Goal: Check status: Check status

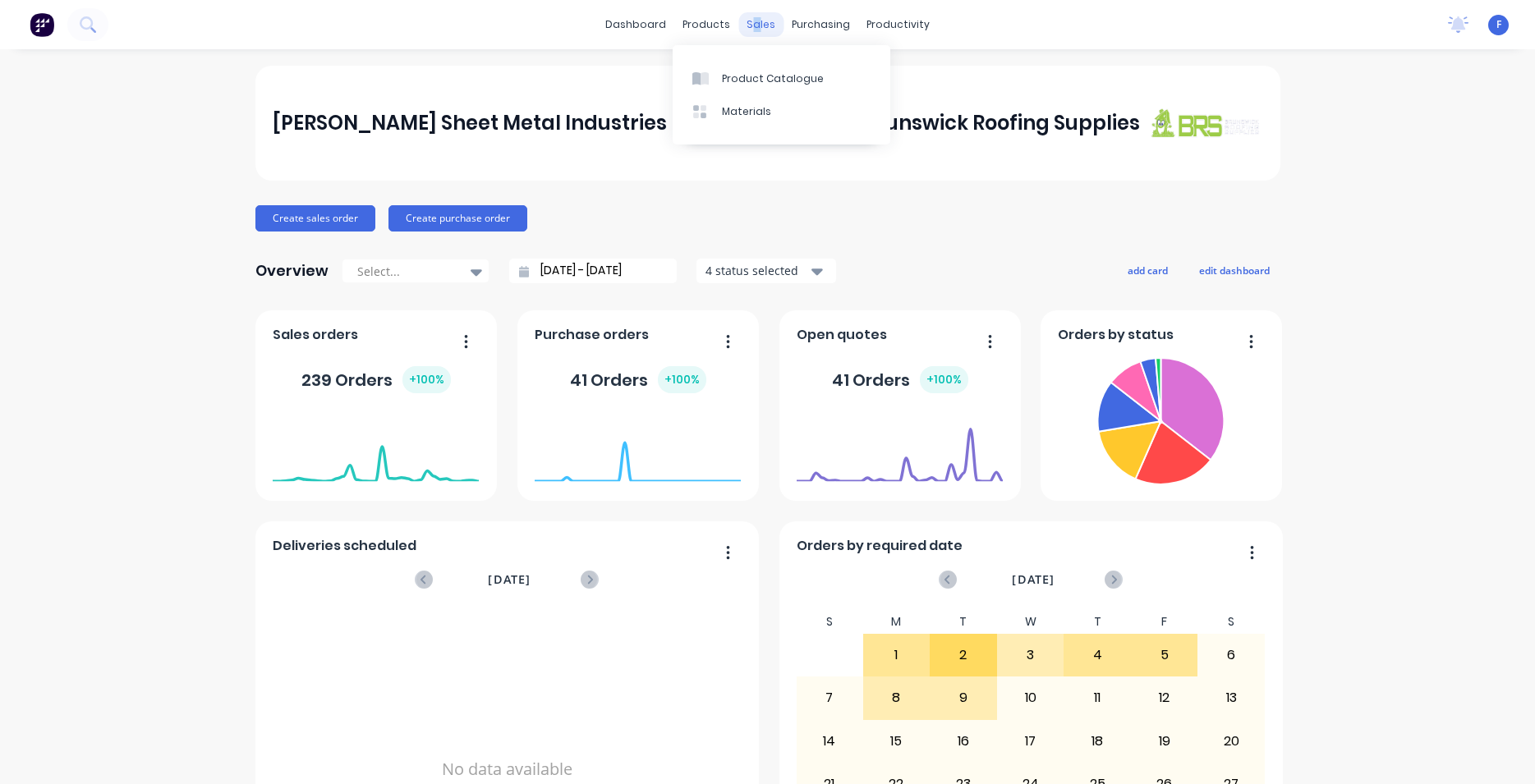
click at [750, 26] on div "sales" at bounding box center [761, 25] width 45 height 25
click at [801, 91] on link "Sales Orders" at bounding box center [841, 78] width 217 height 33
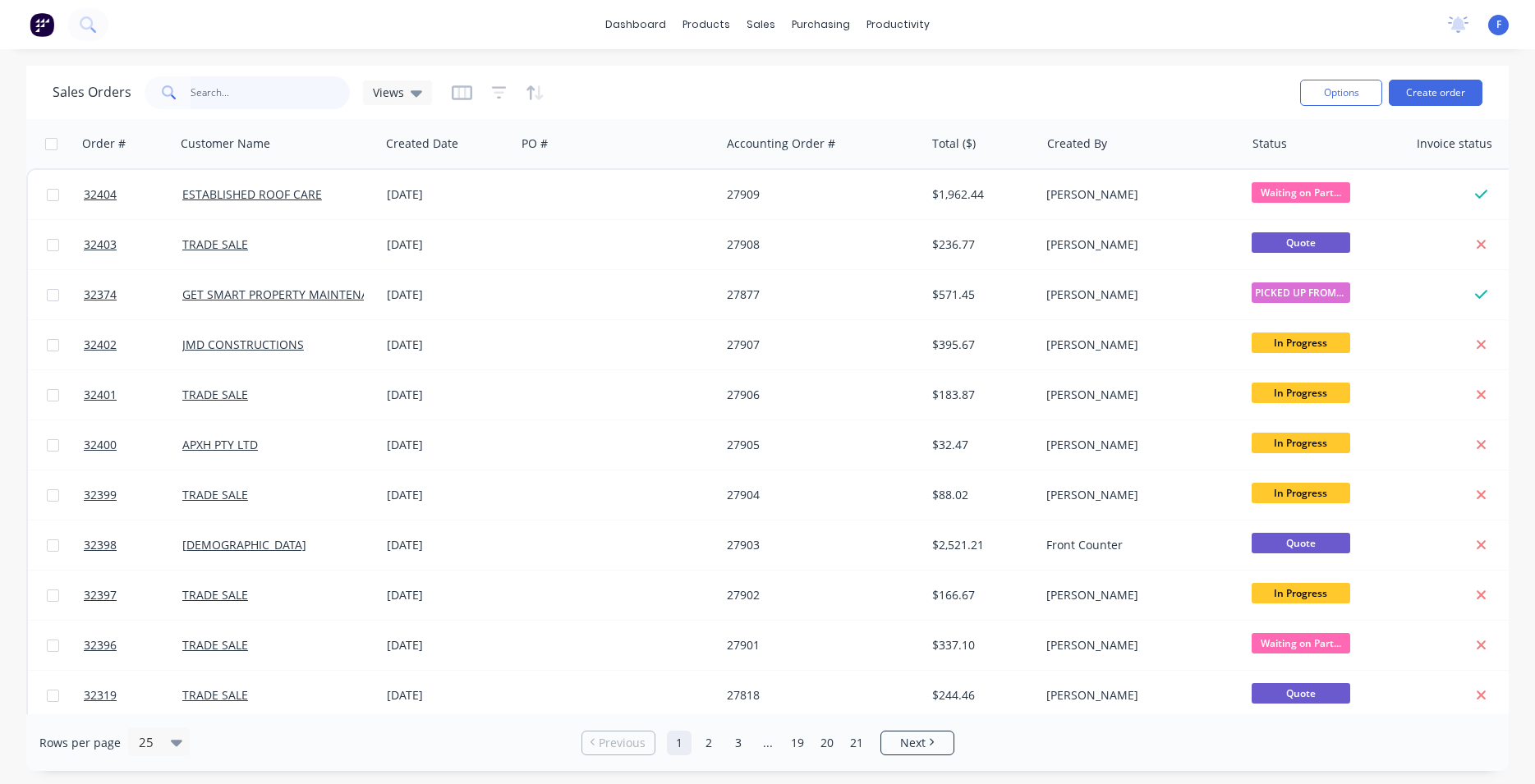
click at [200, 92] on input "text" at bounding box center [271, 93] width 160 height 33
type input "32380"
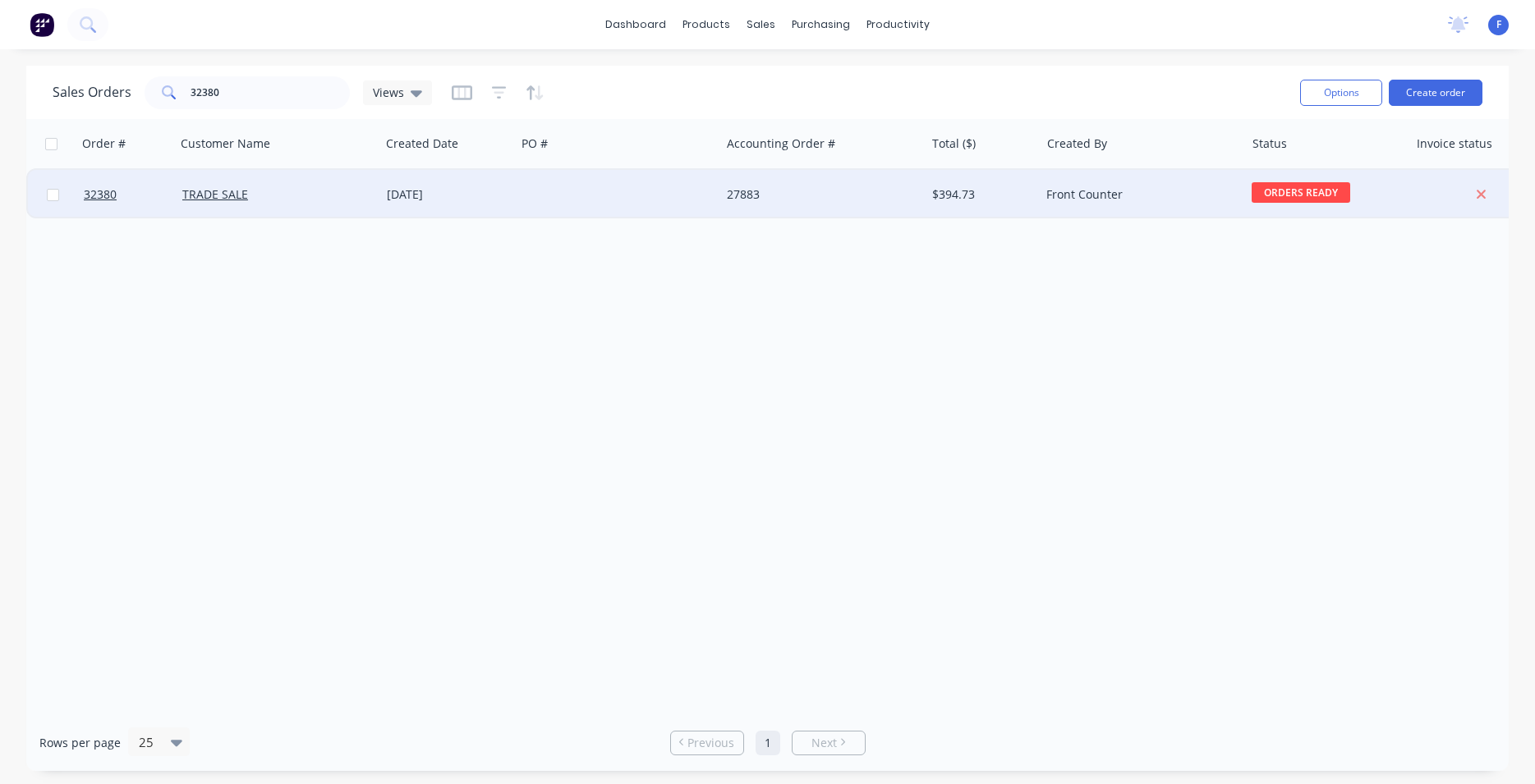
click at [713, 194] on div at bounding box center [617, 194] width 204 height 49
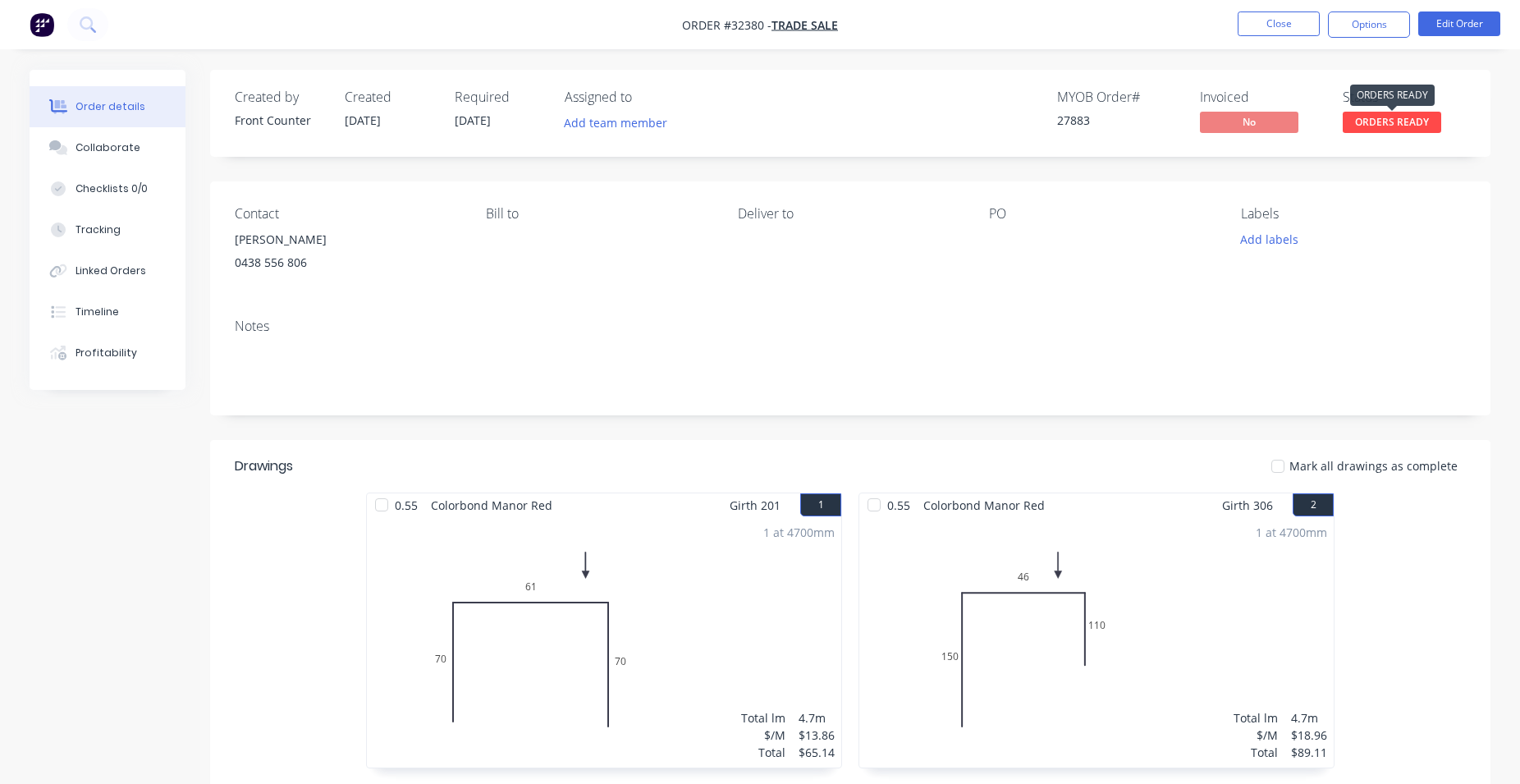
click at [1423, 124] on span "ORDERS READY" at bounding box center [1392, 122] width 98 height 21
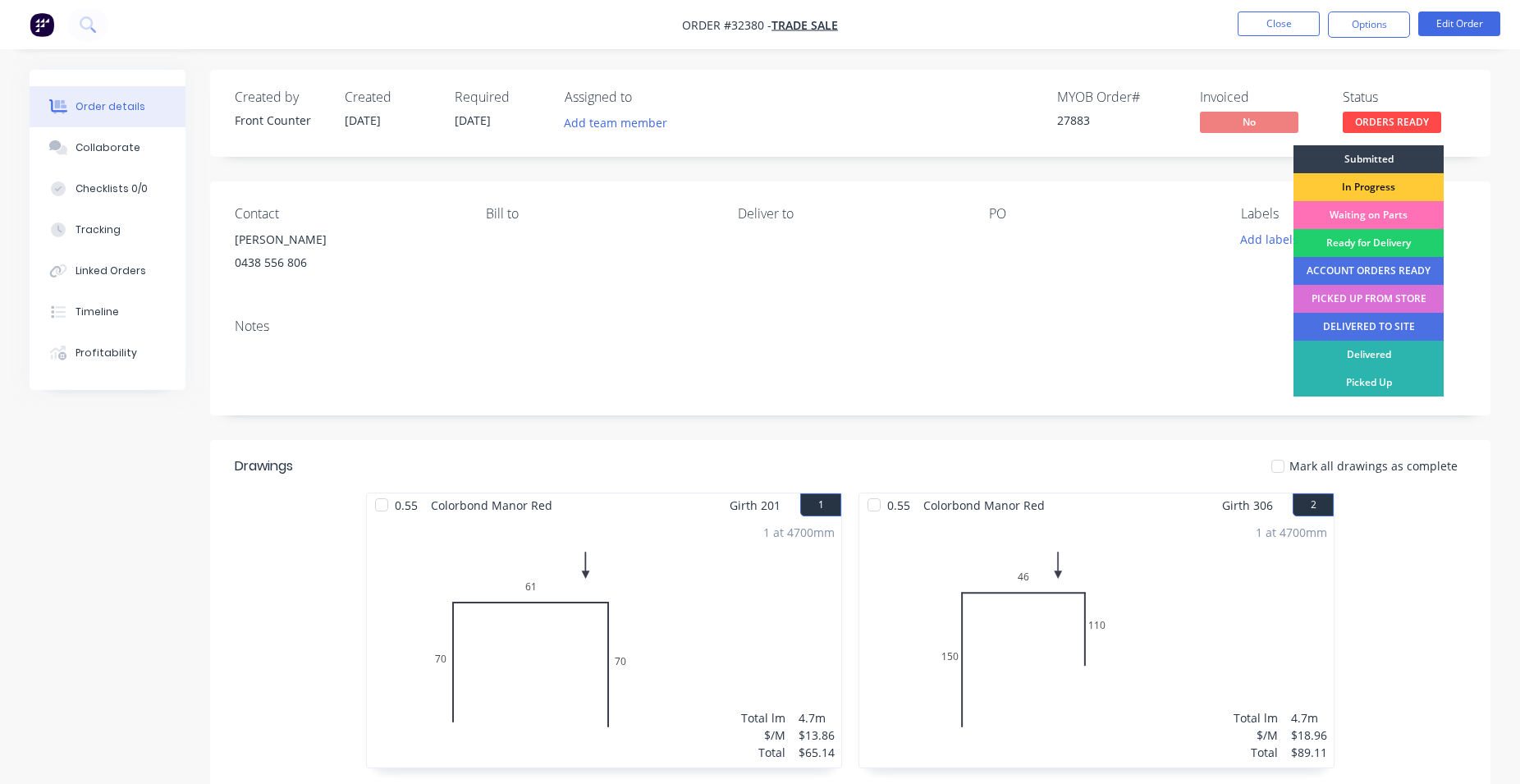
click at [1350, 297] on div "PICKED UP FROM STORE" at bounding box center [1368, 299] width 150 height 28
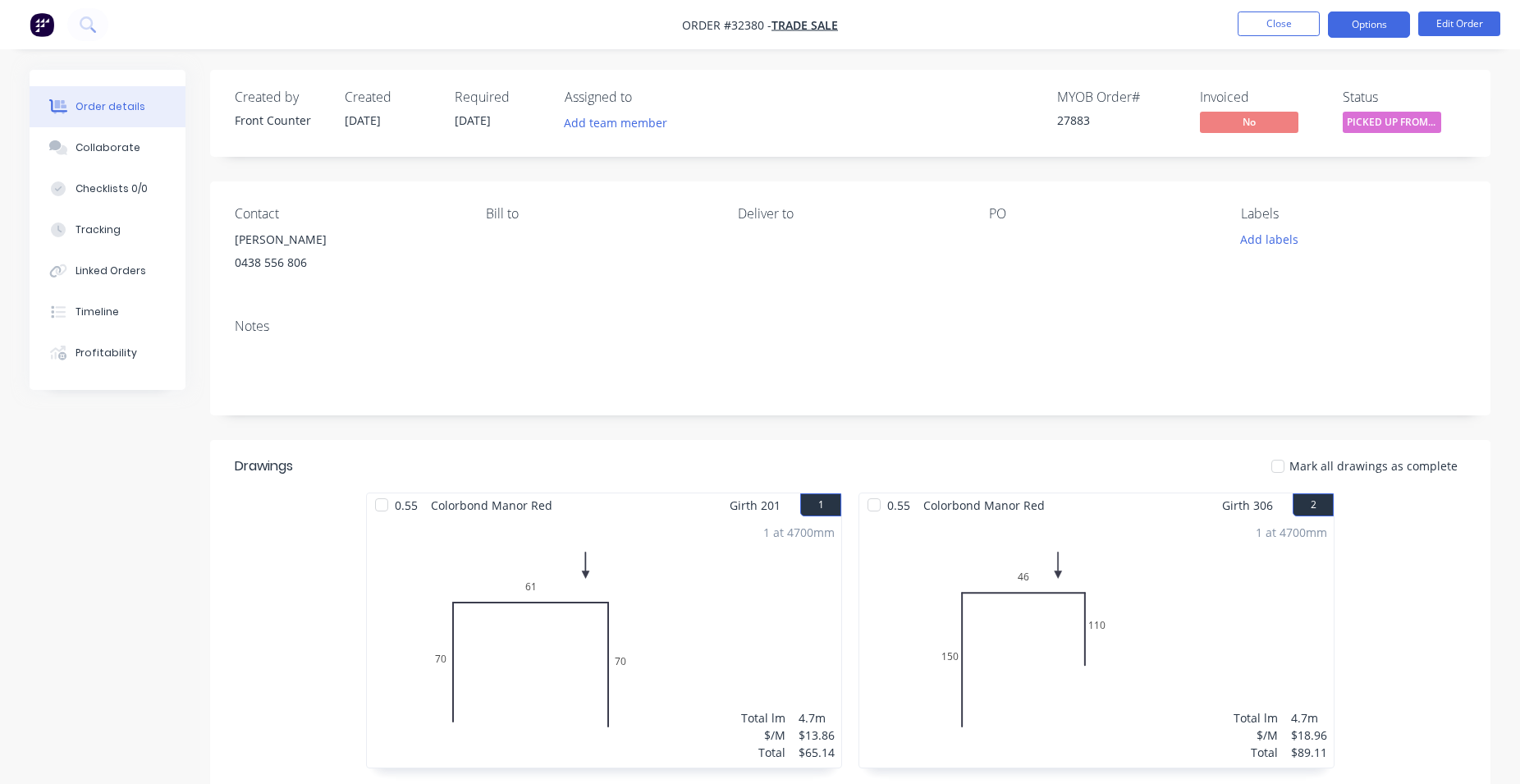
click at [1353, 19] on button "Options" at bounding box center [1369, 25] width 82 height 26
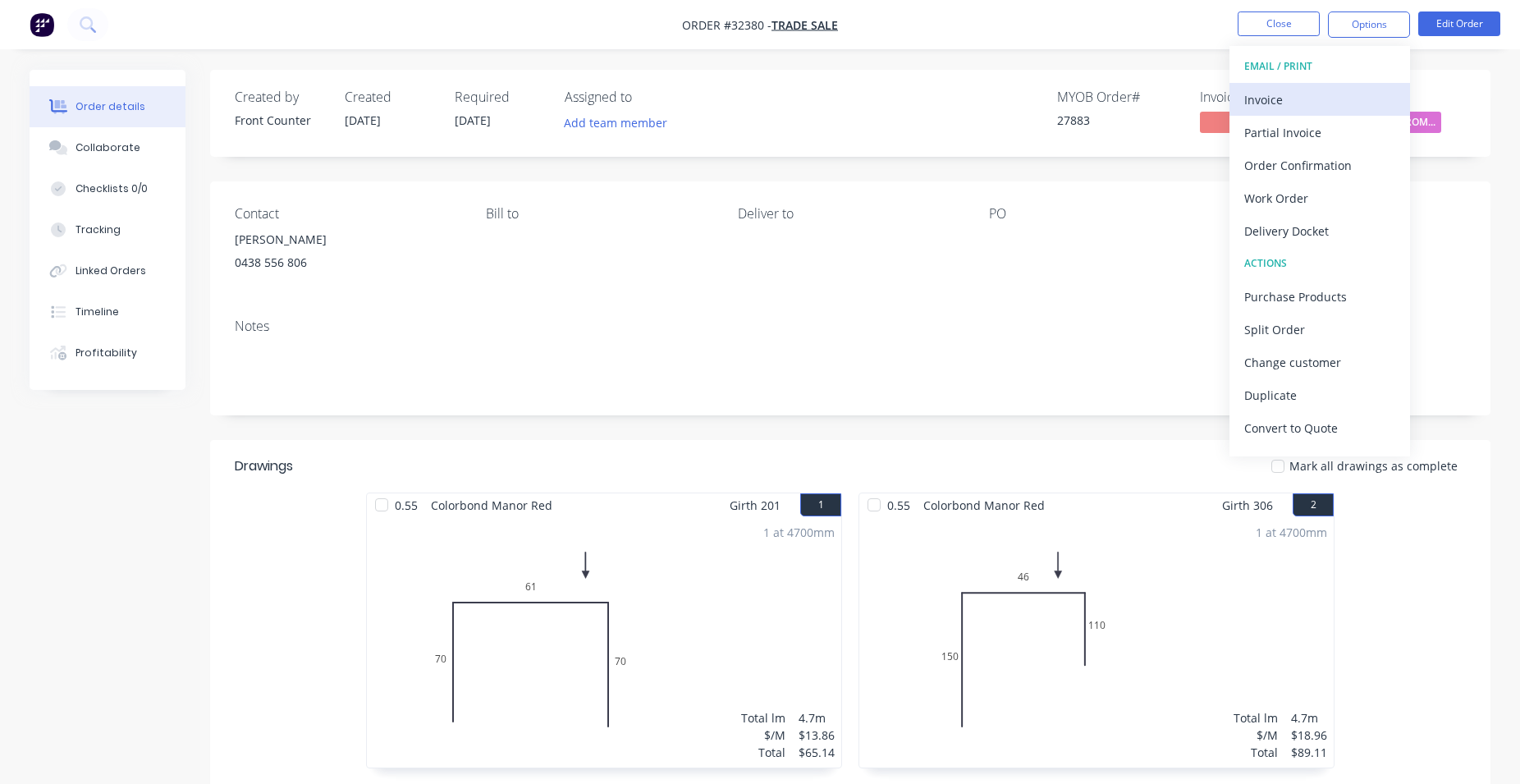
click at [1293, 97] on div "Invoice" at bounding box center [1320, 100] width 151 height 24
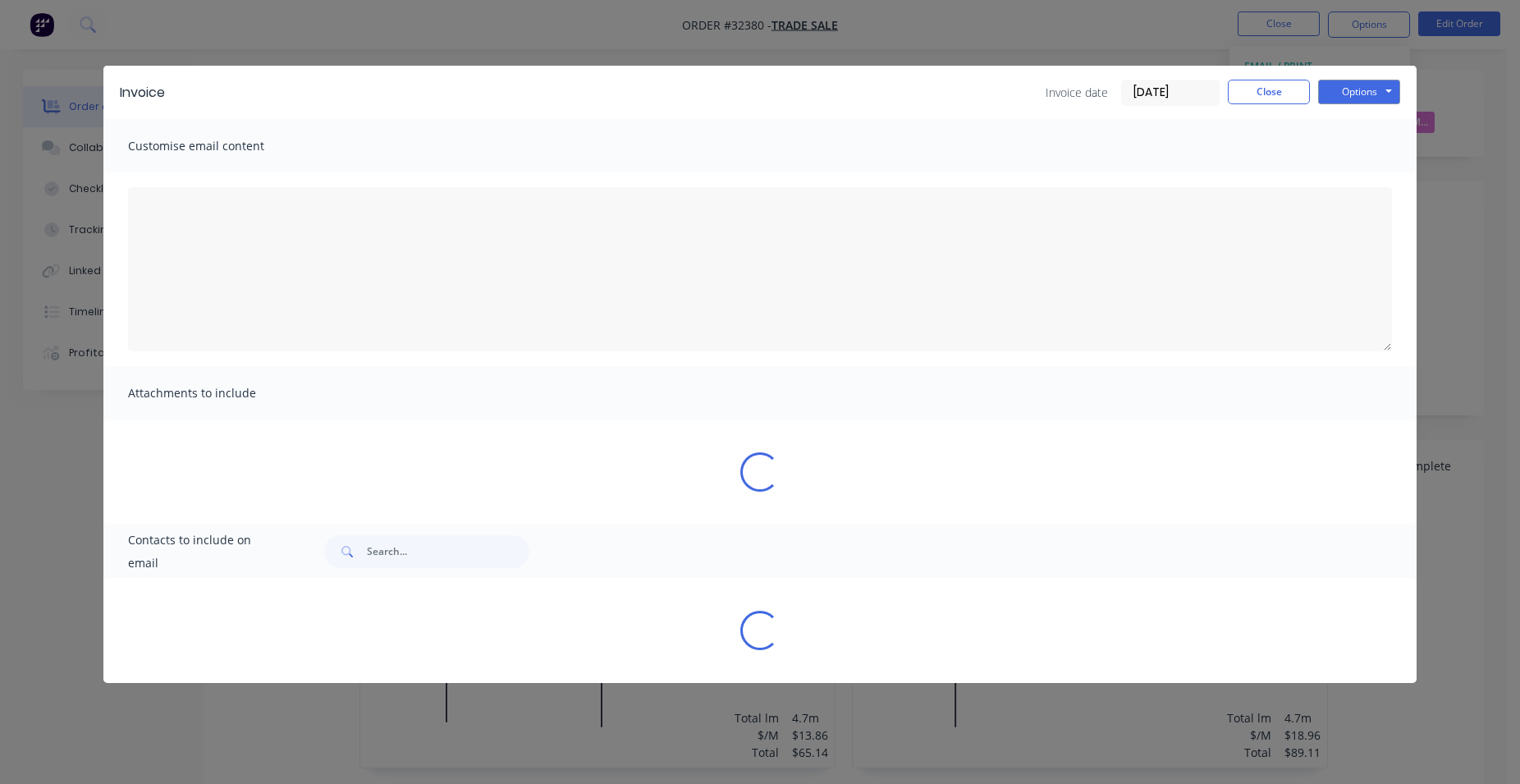
type textarea "A PDF copy of the order has been attached to this email. To view your order onl…"
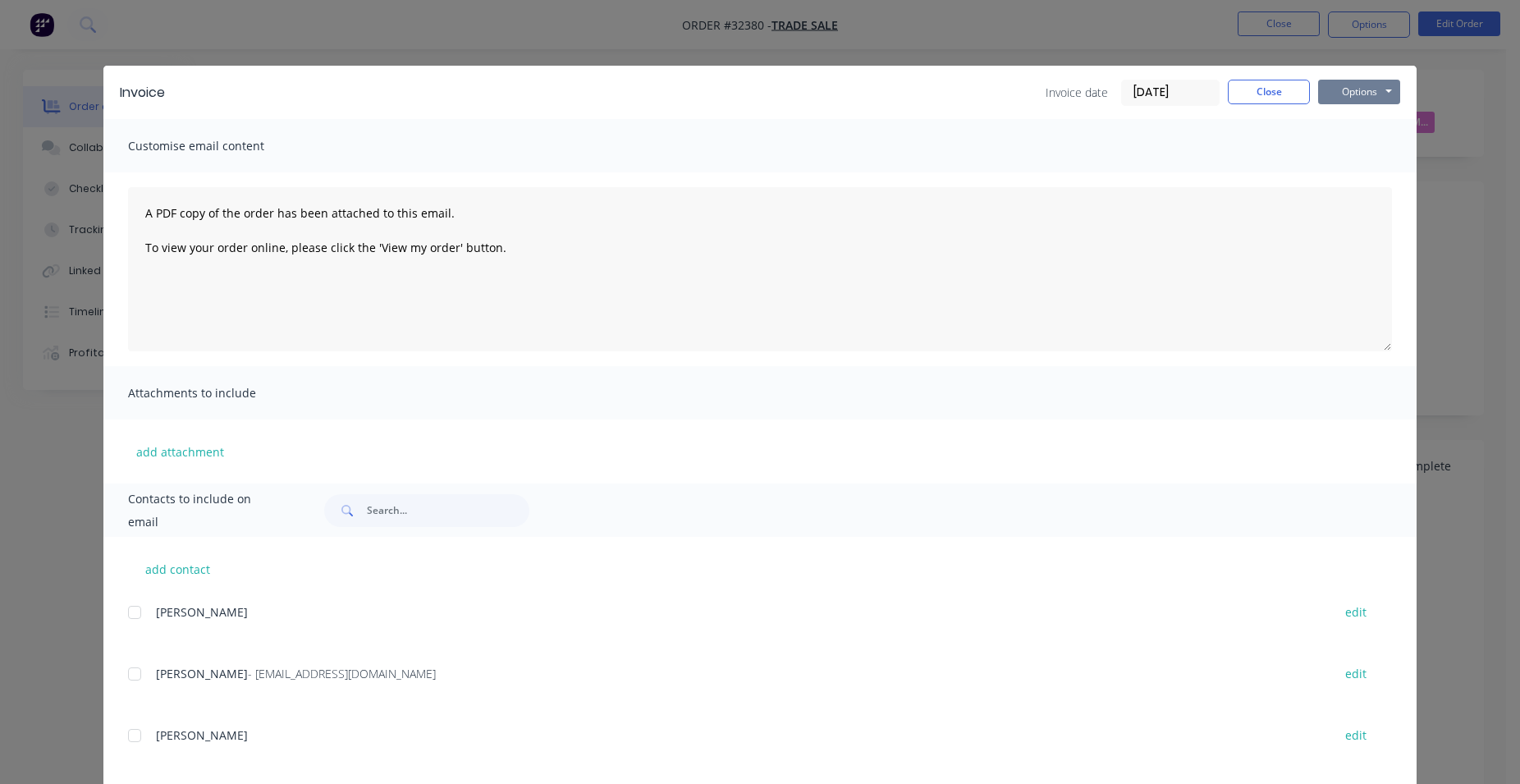
click at [1347, 95] on button "Options" at bounding box center [1359, 92] width 82 height 25
click at [1366, 144] on button "Print" at bounding box center [1371, 148] width 105 height 27
click at [1249, 90] on button "Close" at bounding box center [1269, 92] width 82 height 25
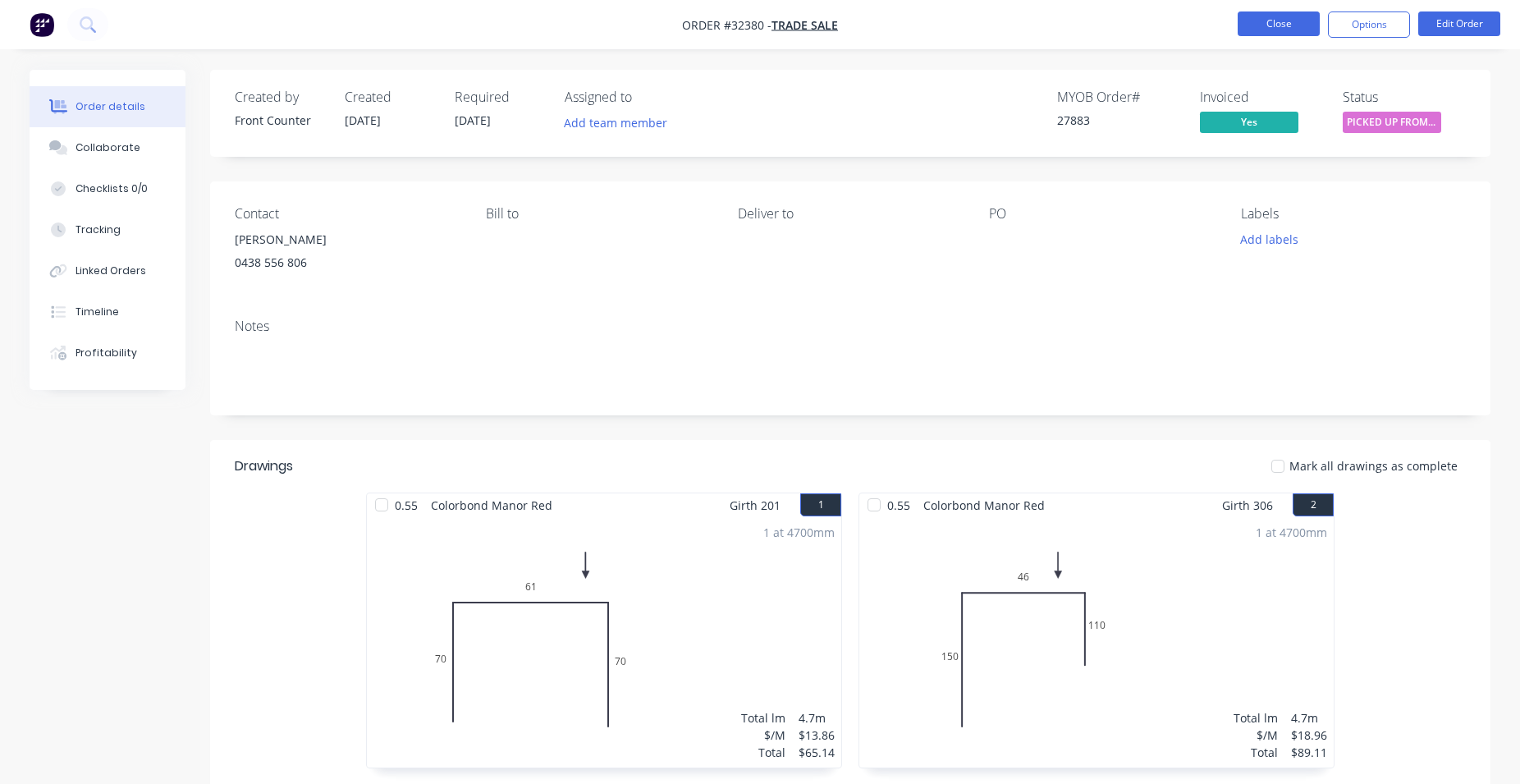
click at [1278, 31] on button "Close" at bounding box center [1279, 24] width 82 height 25
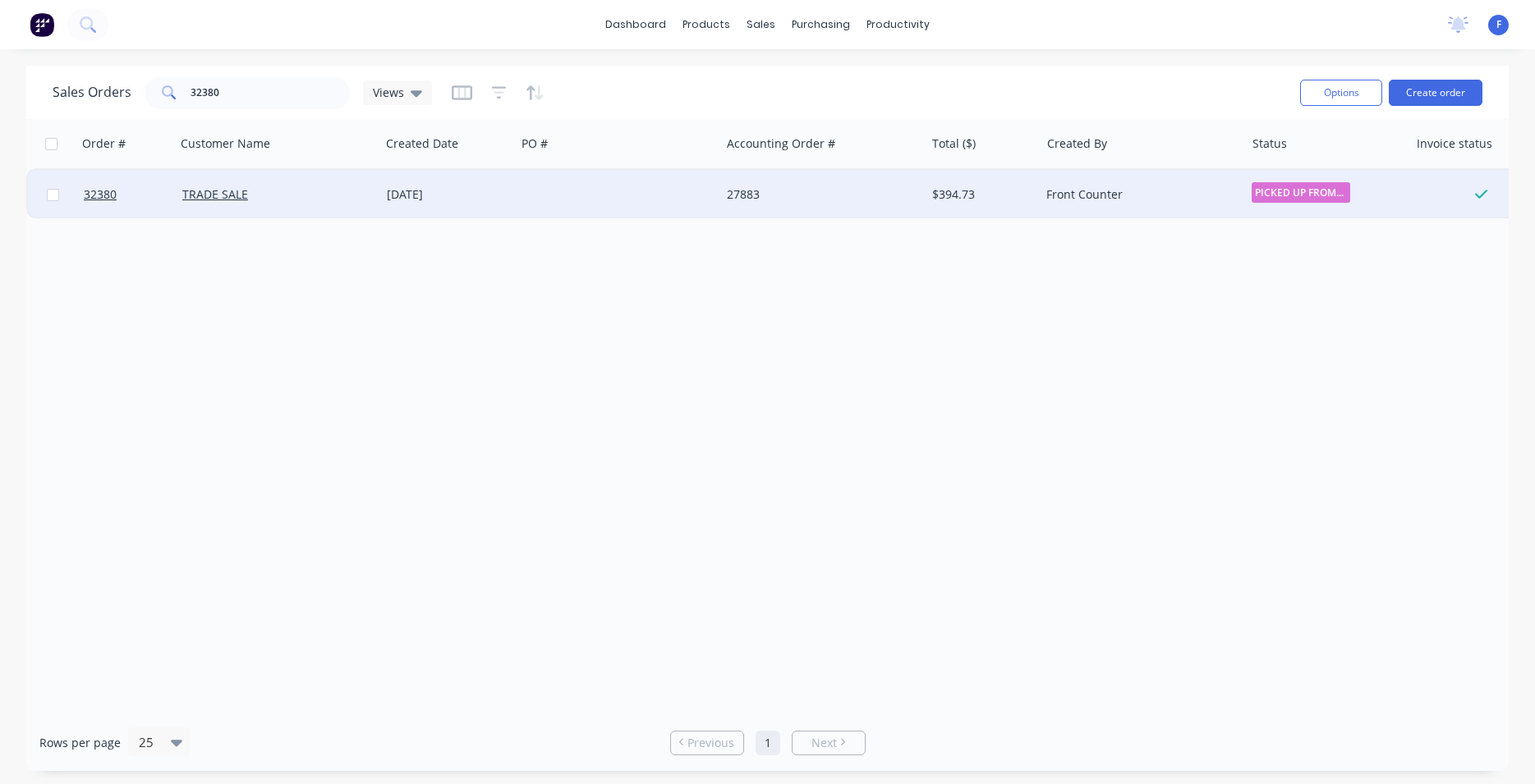
click at [889, 200] on div "27883" at bounding box center [818, 194] width 183 height 16
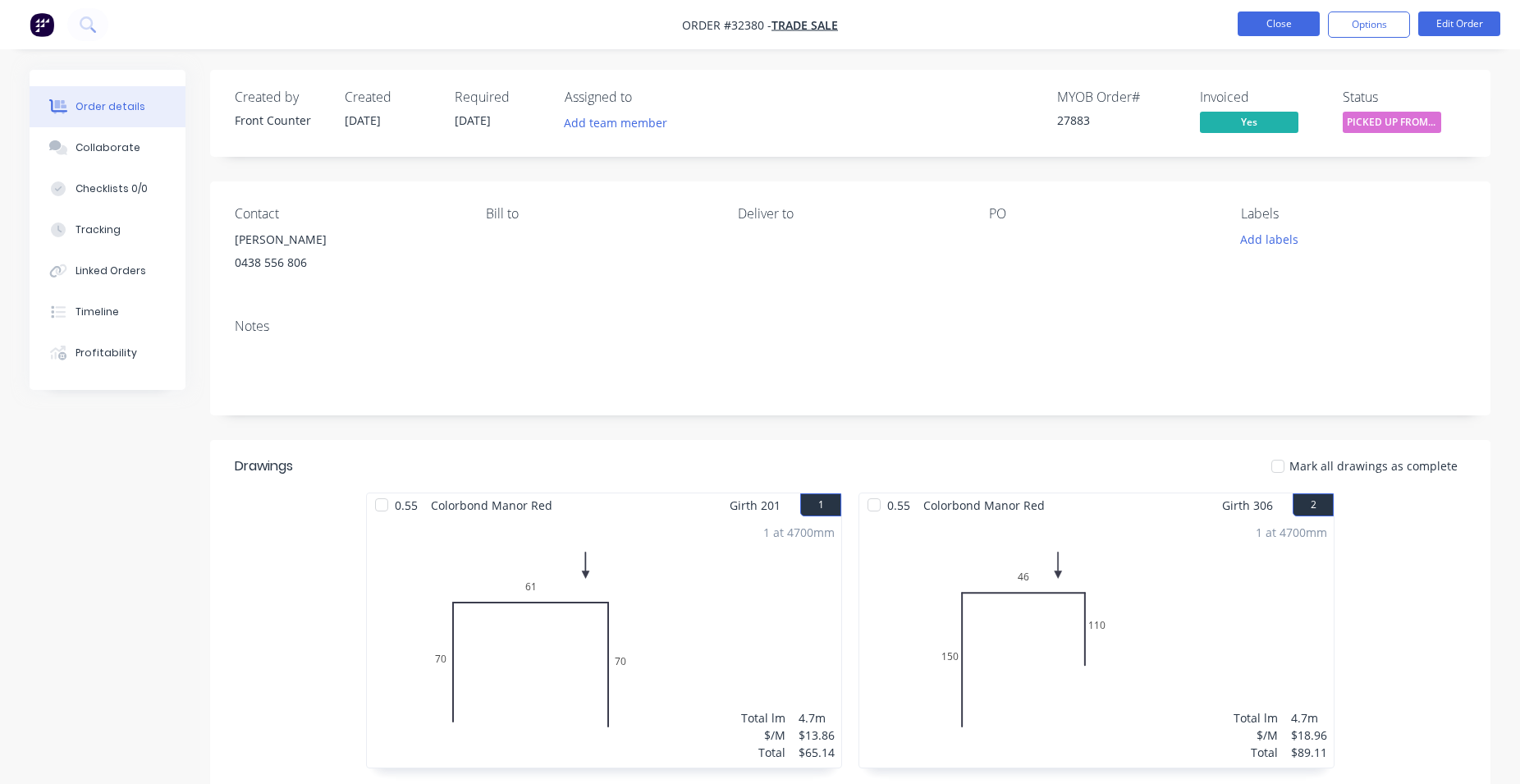
click at [1246, 24] on button "Close" at bounding box center [1279, 24] width 82 height 25
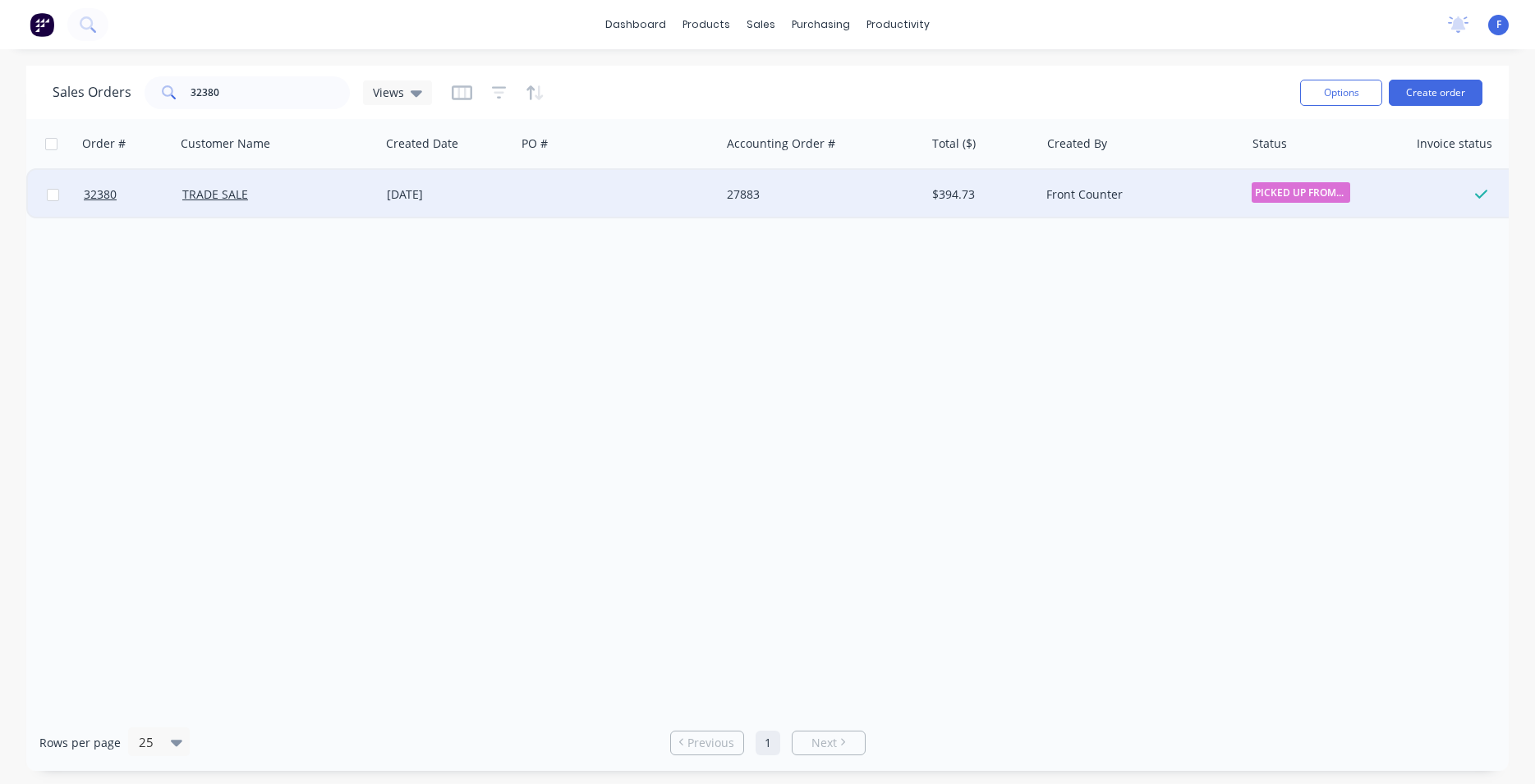
click at [1177, 188] on div "Front Counter" at bounding box center [1137, 194] width 183 height 16
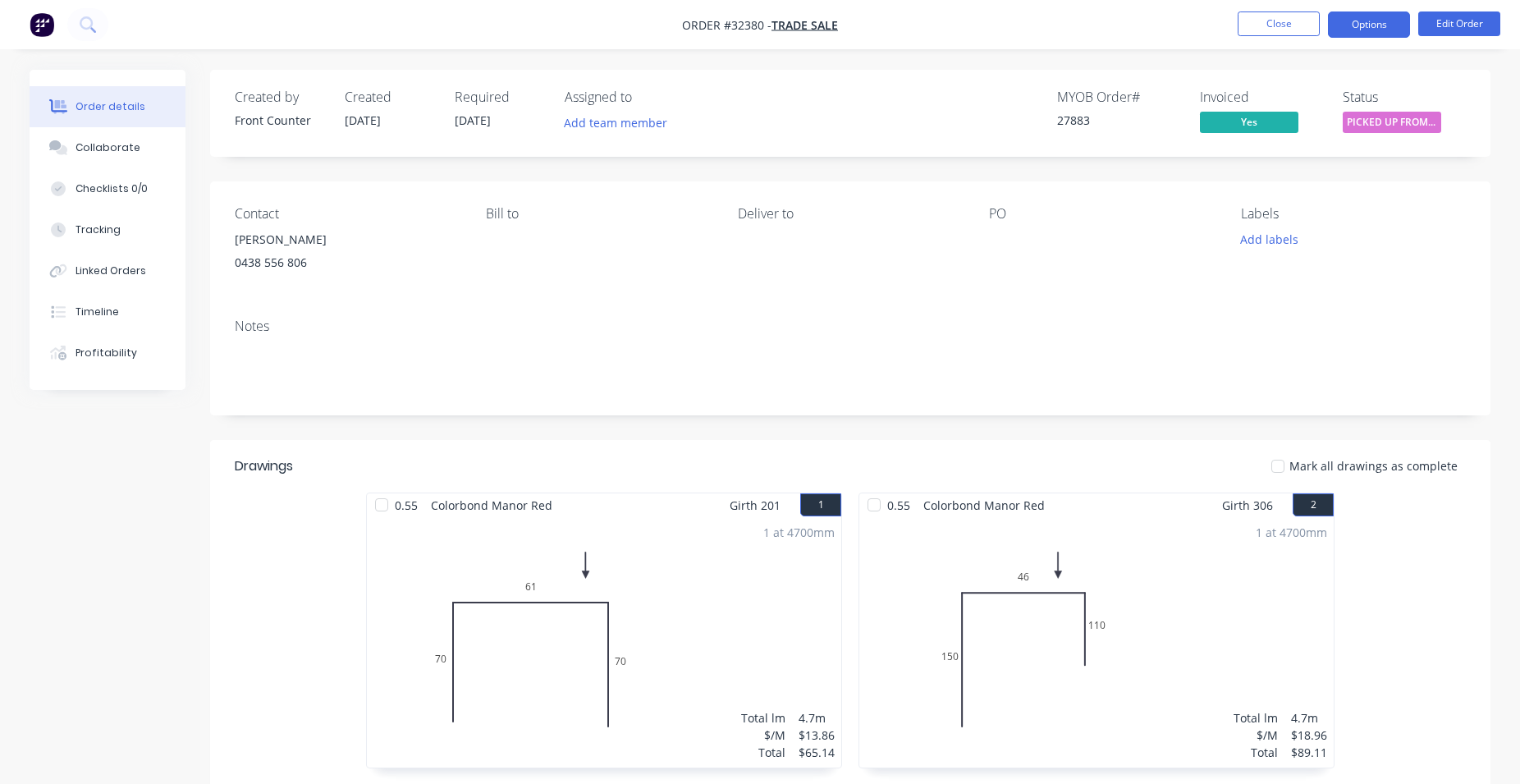
click at [1379, 28] on button "Options" at bounding box center [1369, 25] width 82 height 26
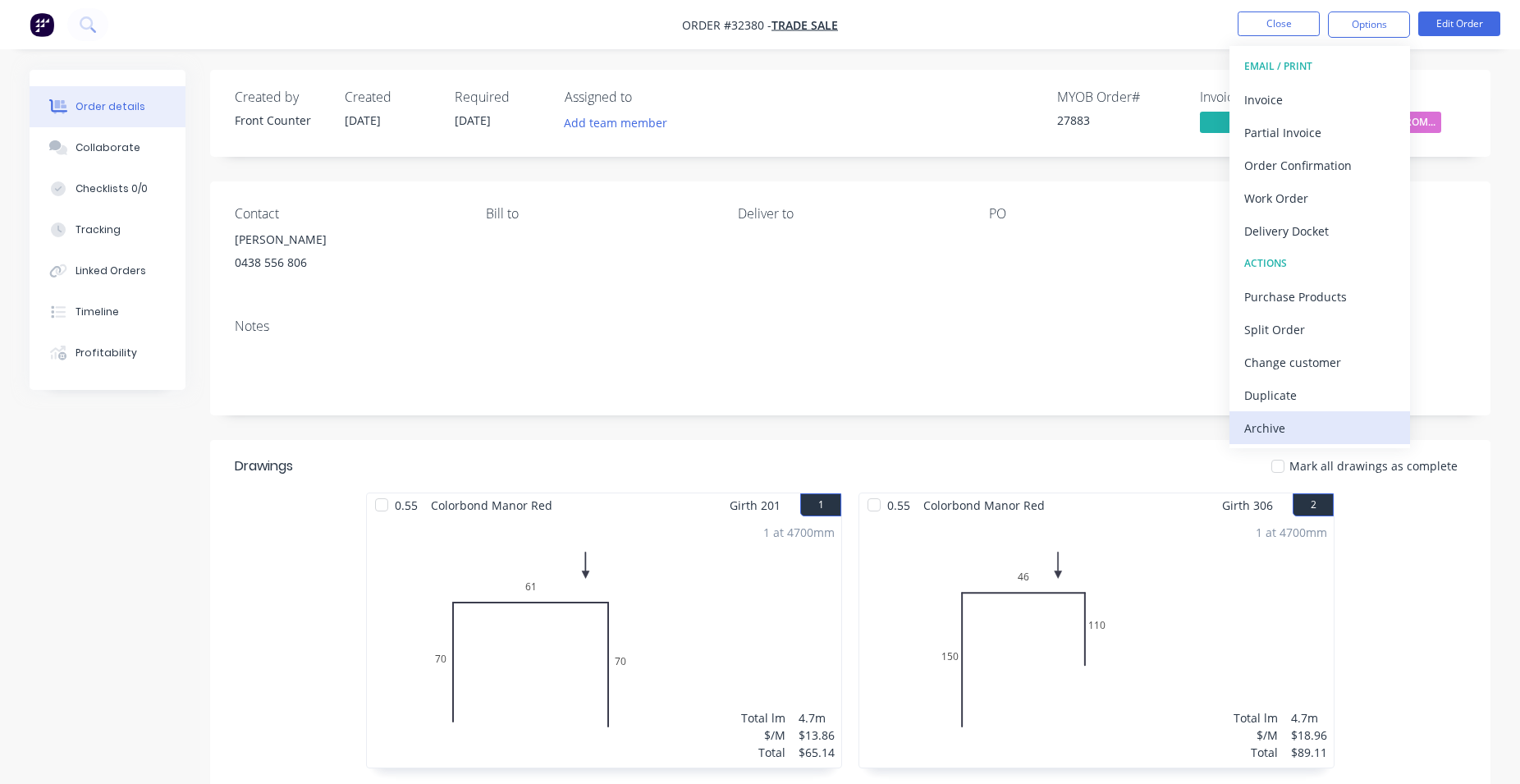
click at [1275, 436] on div "Archive" at bounding box center [1320, 428] width 151 height 24
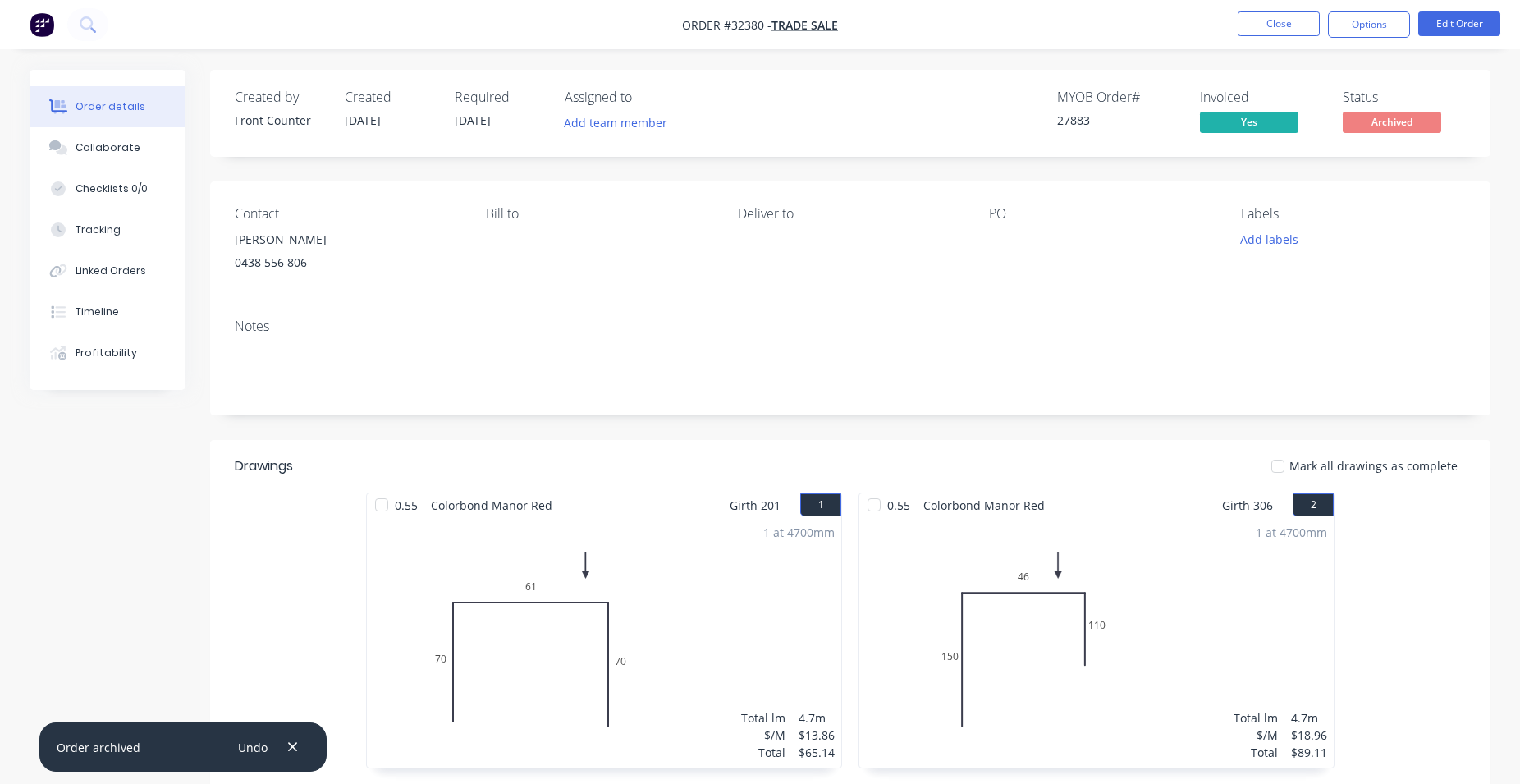
click at [35, 28] on img "button" at bounding box center [42, 25] width 25 height 25
